Goal: Find specific fact: Find specific fact

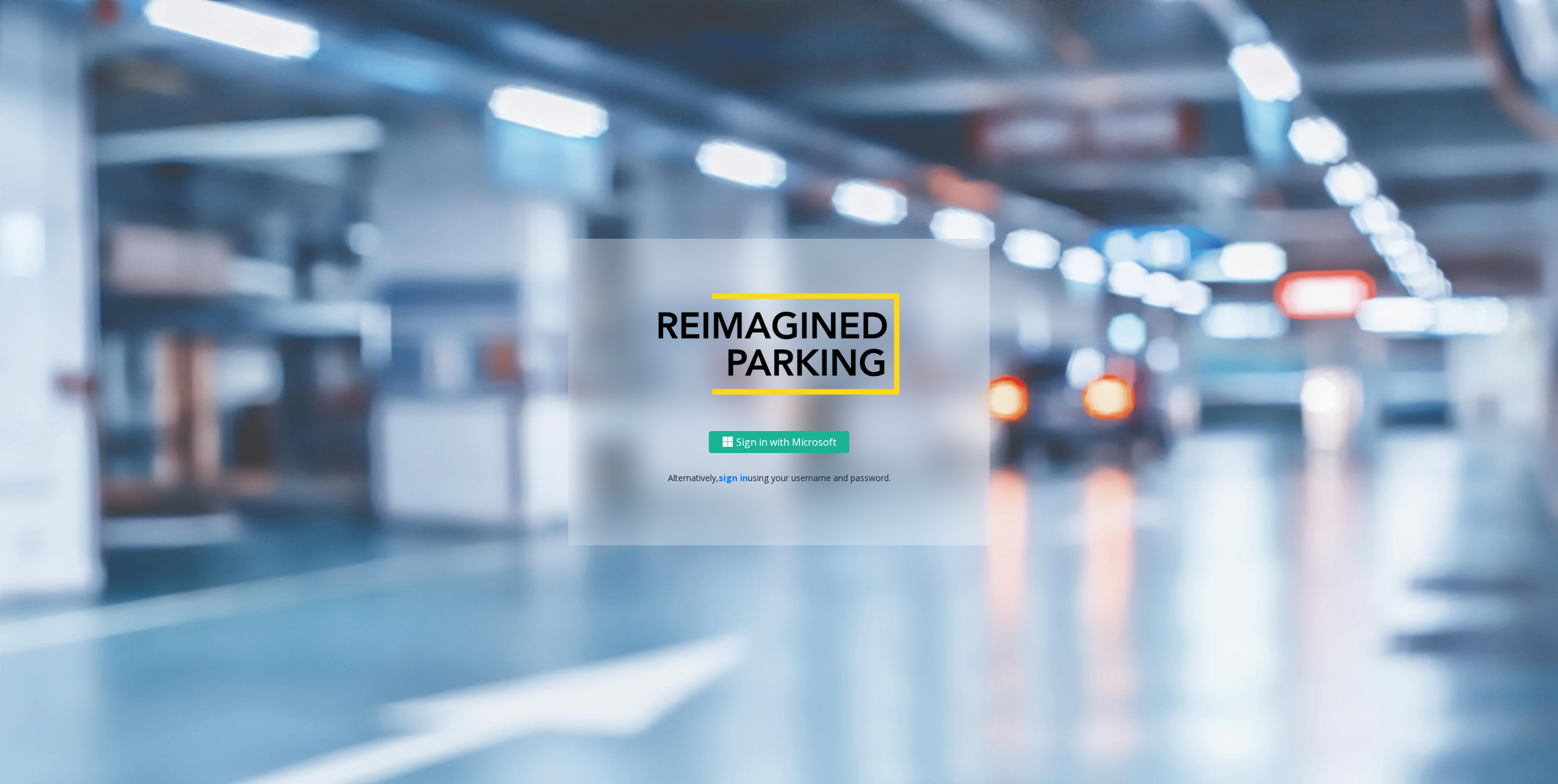
click at [720, 469] on div "Sign in with Microsoft Alternatively, sign in using your username and password." at bounding box center [778, 488] width 421 height 115
click at [736, 480] on link "sign in" at bounding box center [733, 478] width 29 height 12
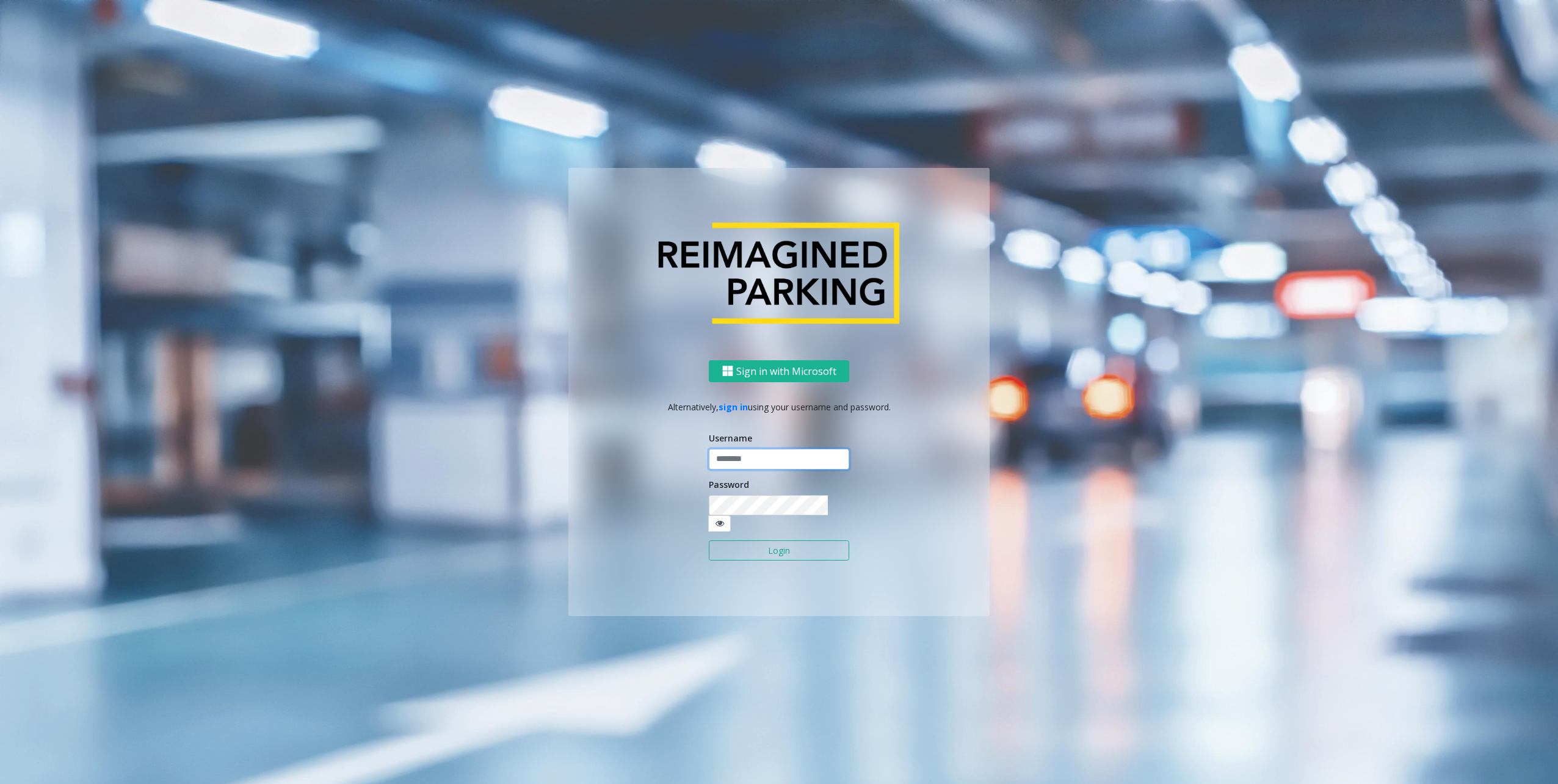
click at [749, 469] on input "text" at bounding box center [778, 459] width 140 height 20
type input "********"
click at [759, 543] on button "Login" at bounding box center [778, 550] width 140 height 20
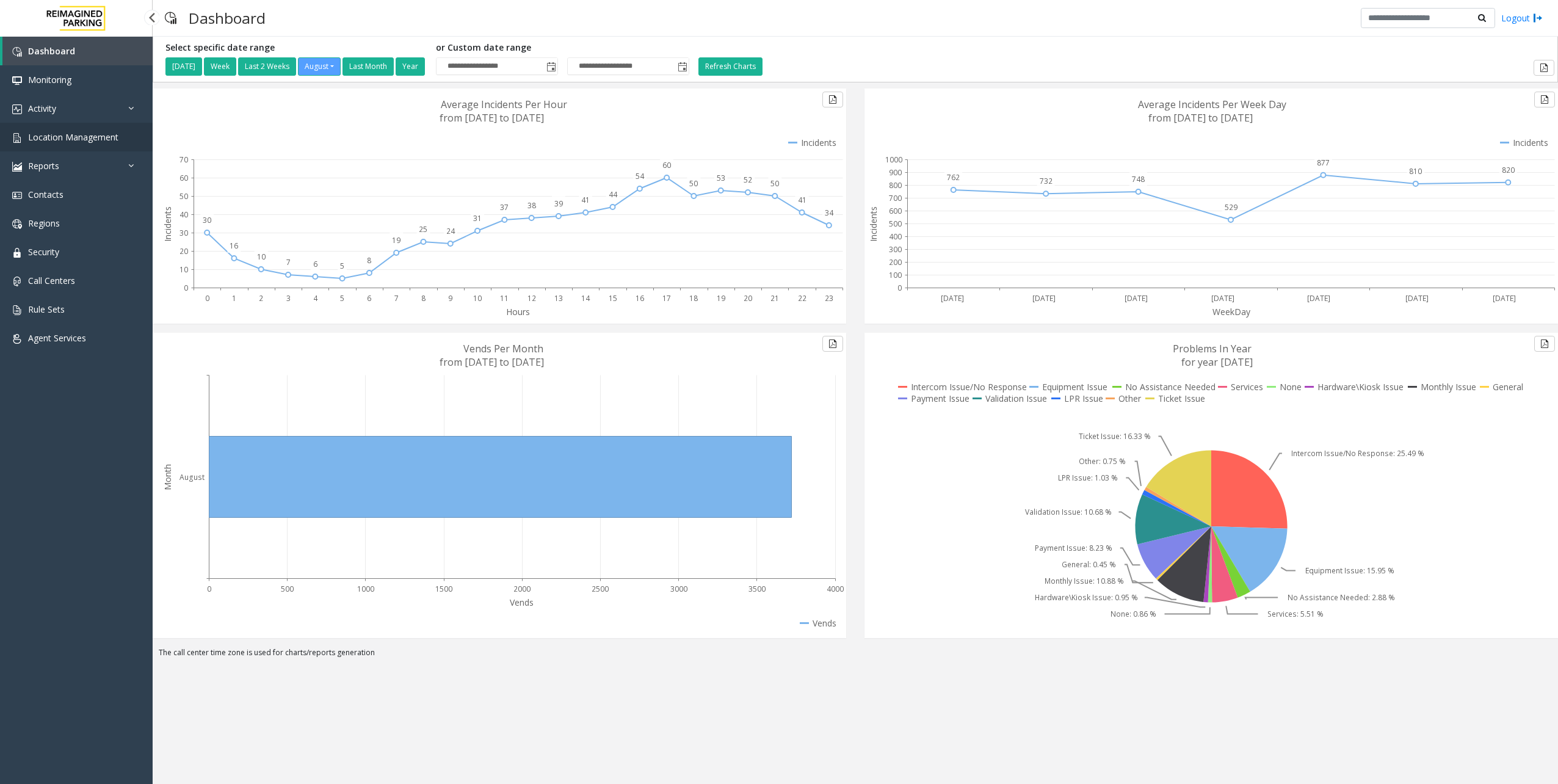
click at [82, 145] on link "Location Management" at bounding box center [76, 137] width 152 height 29
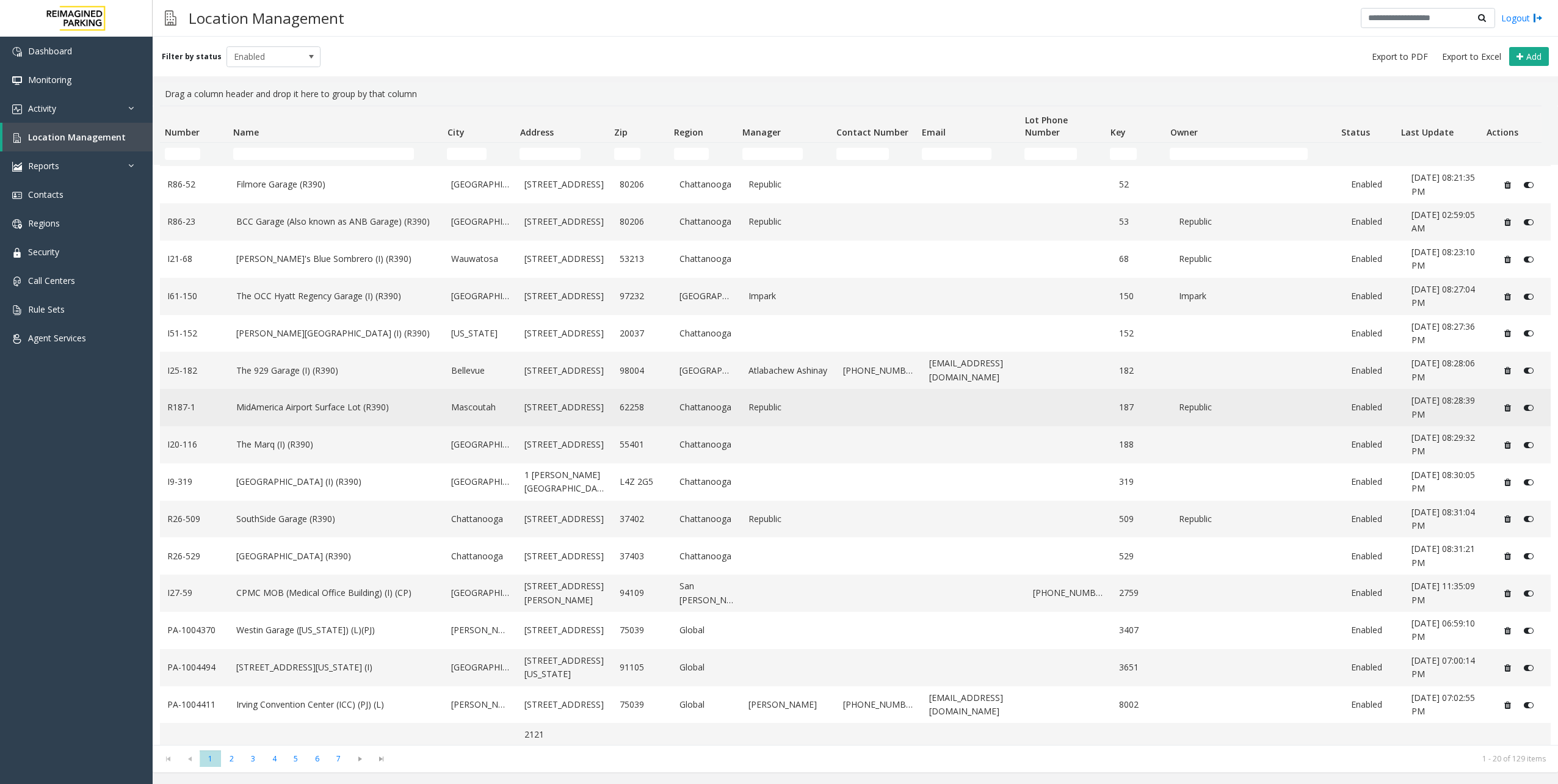
scroll to position [162, 0]
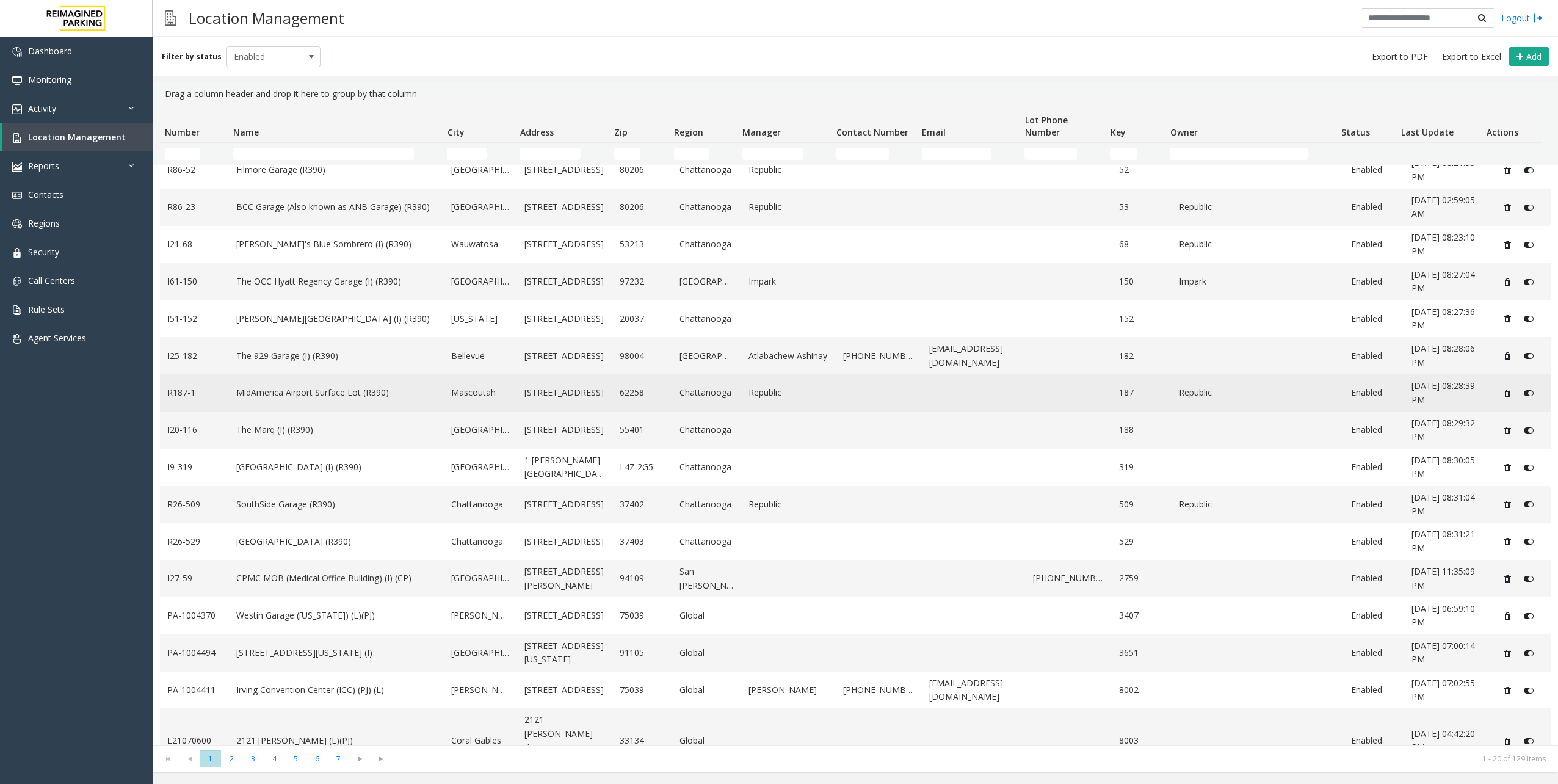
click at [282, 395] on link "MidAmerica Airport Surface Lot (R390)" at bounding box center [337, 393] width 201 height 14
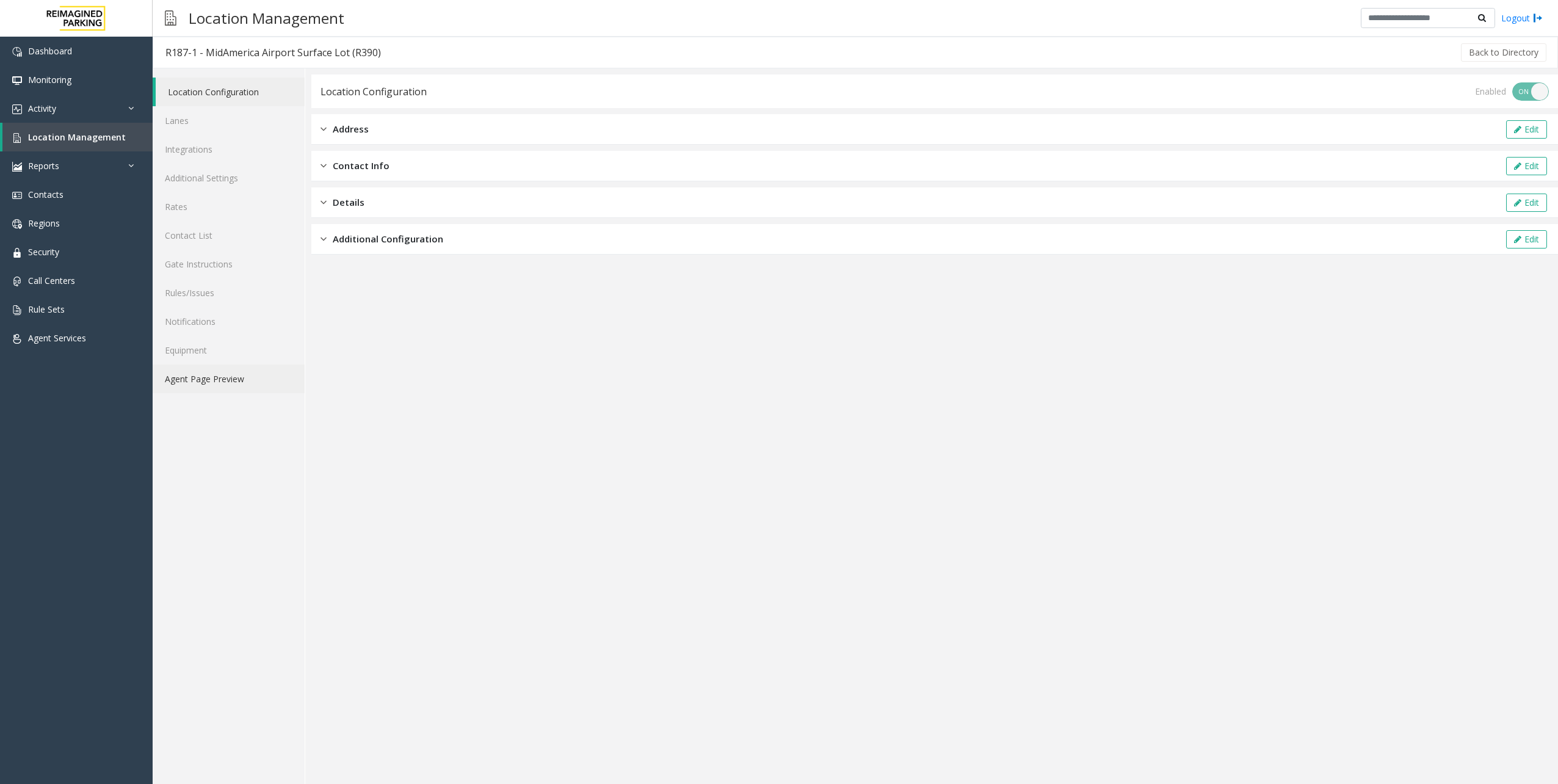
click at [225, 382] on link "Agent Page Preview" at bounding box center [228, 379] width 152 height 29
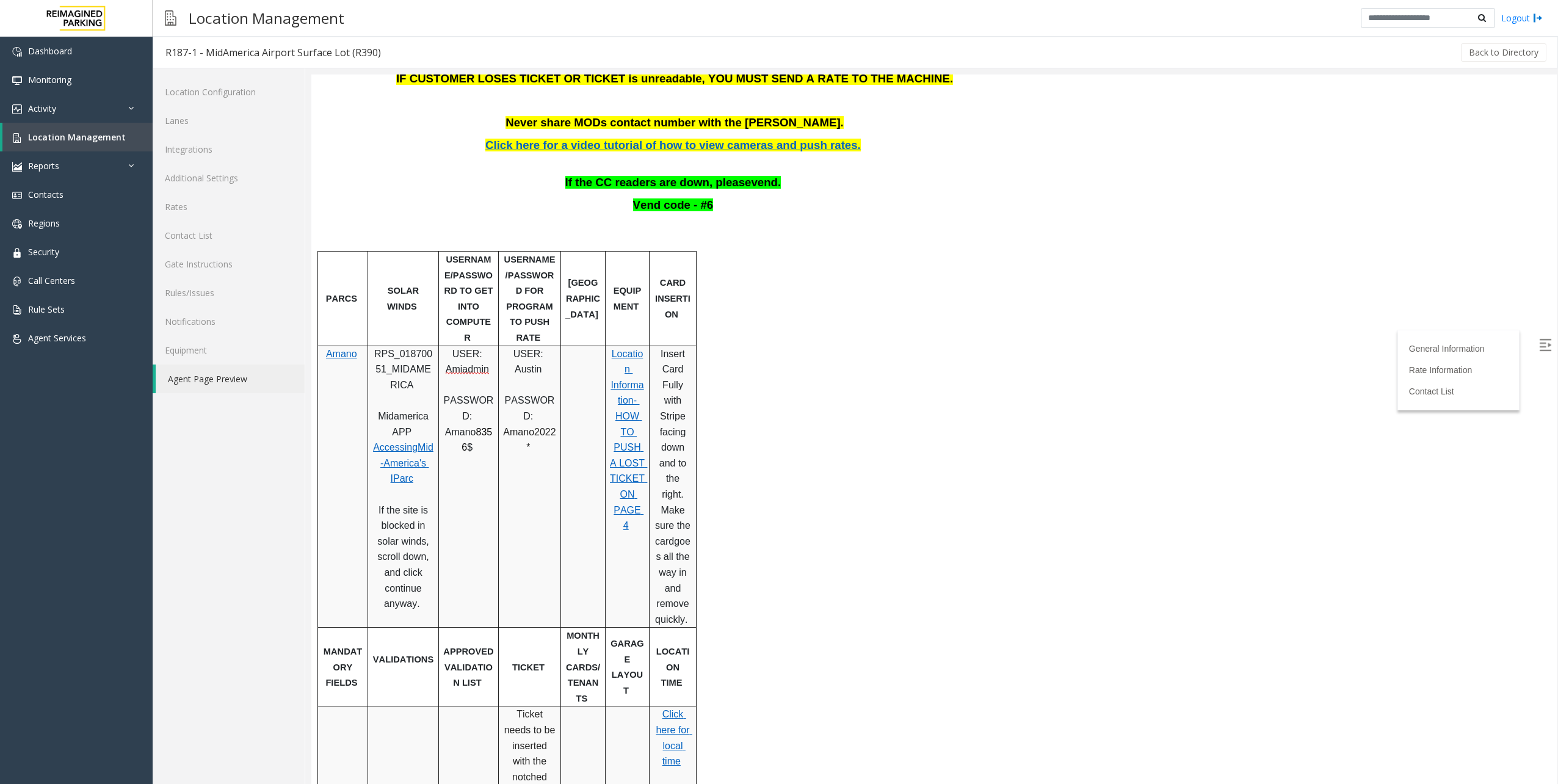
scroll to position [305, 0]
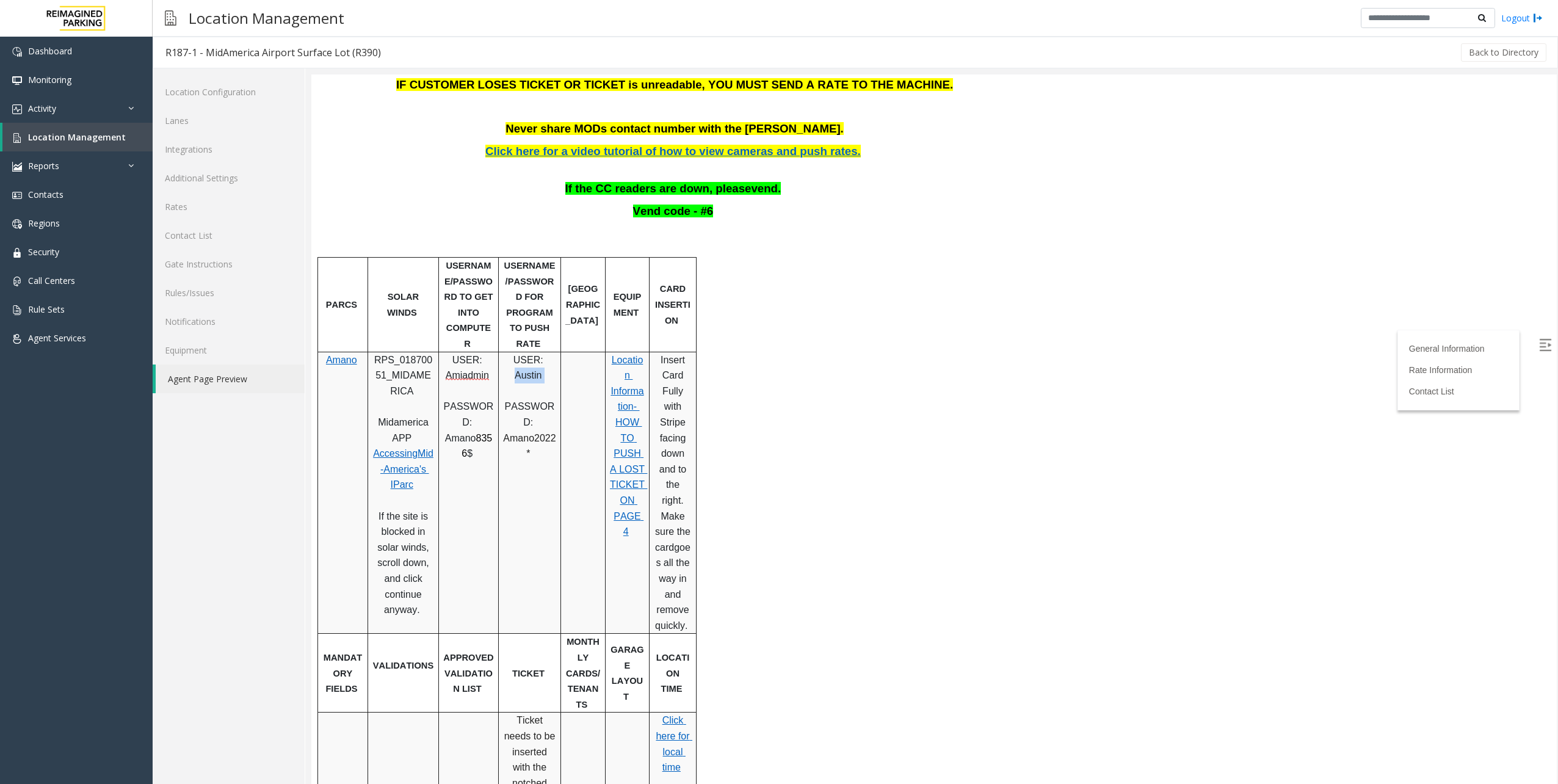
drag, startPoint x: 514, startPoint y: 361, endPoint x: 549, endPoint y: 362, distance: 35.0
click at [549, 367] on p "Austin" at bounding box center [530, 375] width 53 height 16
drag, startPoint x: 549, startPoint y: 362, endPoint x: 530, endPoint y: 391, distance: 34.7
click at [530, 401] on span "PASSWORD:" at bounding box center [530, 414] width 50 height 26
drag, startPoint x: 492, startPoint y: 383, endPoint x: 574, endPoint y: 401, distance: 84.0
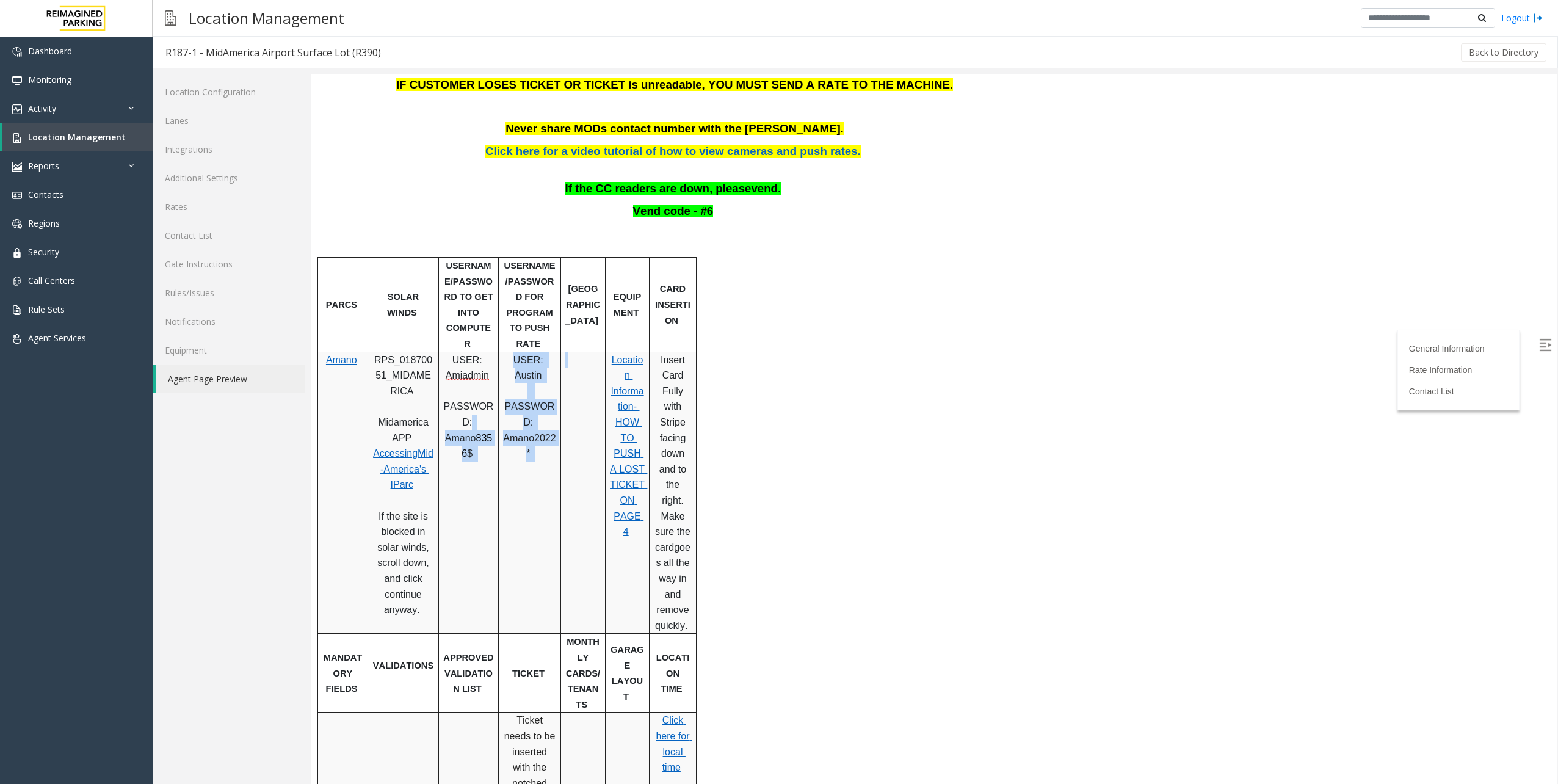
click at [574, 401] on tr "Amano RPS_01870051_MIDAMERICA Midamerica APP Accessing Mid-America's IParc If t…" at bounding box center [507, 492] width 378 height 282
drag, startPoint x: 574, startPoint y: 401, endPoint x: 515, endPoint y: 415, distance: 60.6
click at [515, 430] on p "Amano2022 *" at bounding box center [530, 446] width 53 height 31
click at [515, 433] on span "Amano2022" at bounding box center [530, 438] width 53 height 10
click at [516, 433] on span "Amano2022" at bounding box center [530, 438] width 53 height 10
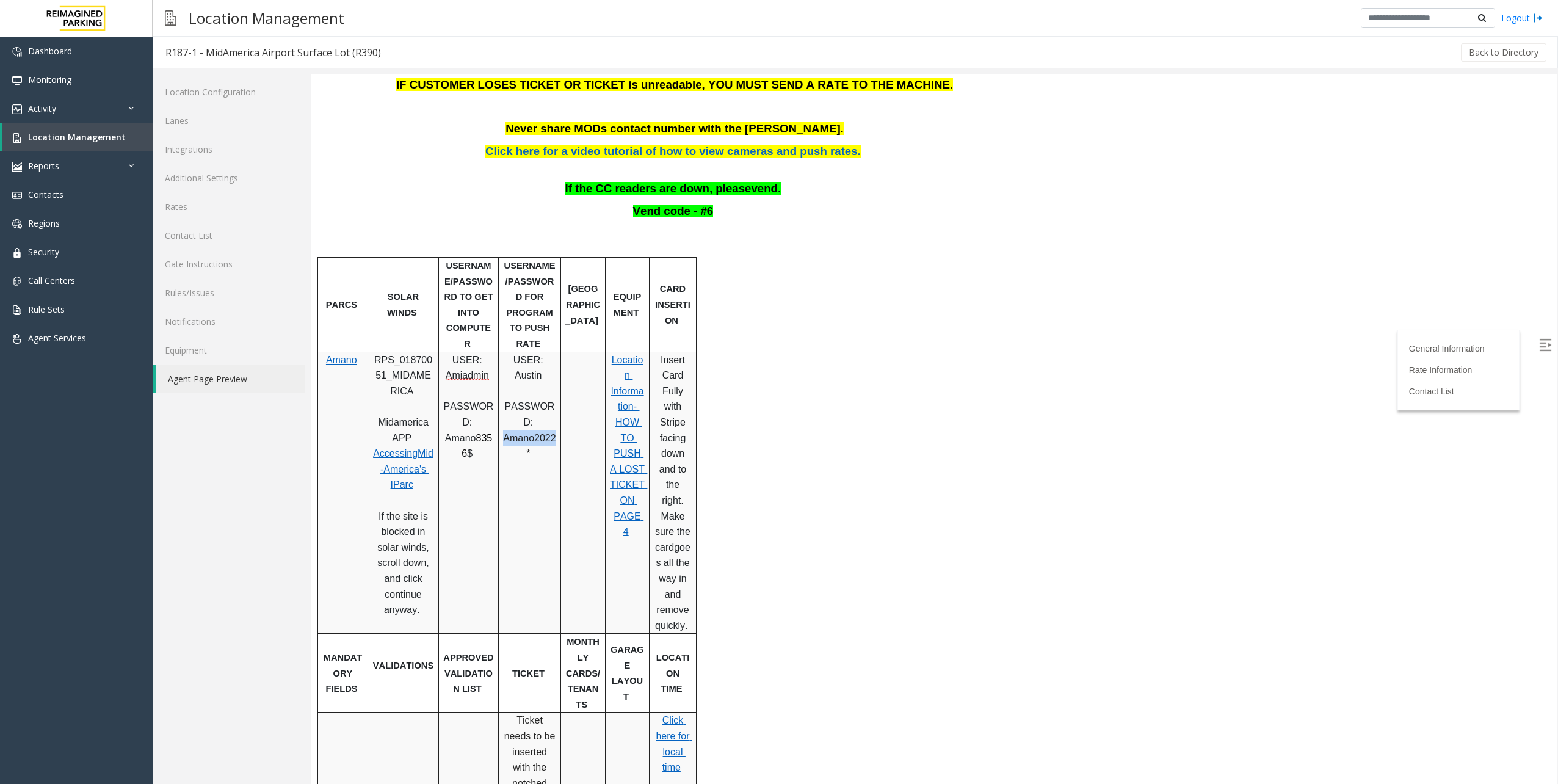
click at [516, 430] on p "Amano2022 *" at bounding box center [530, 446] width 53 height 31
click at [540, 430] on p "Amano2022 *" at bounding box center [530, 446] width 53 height 31
click at [537, 433] on span "Amano2022" at bounding box center [530, 438] width 53 height 10
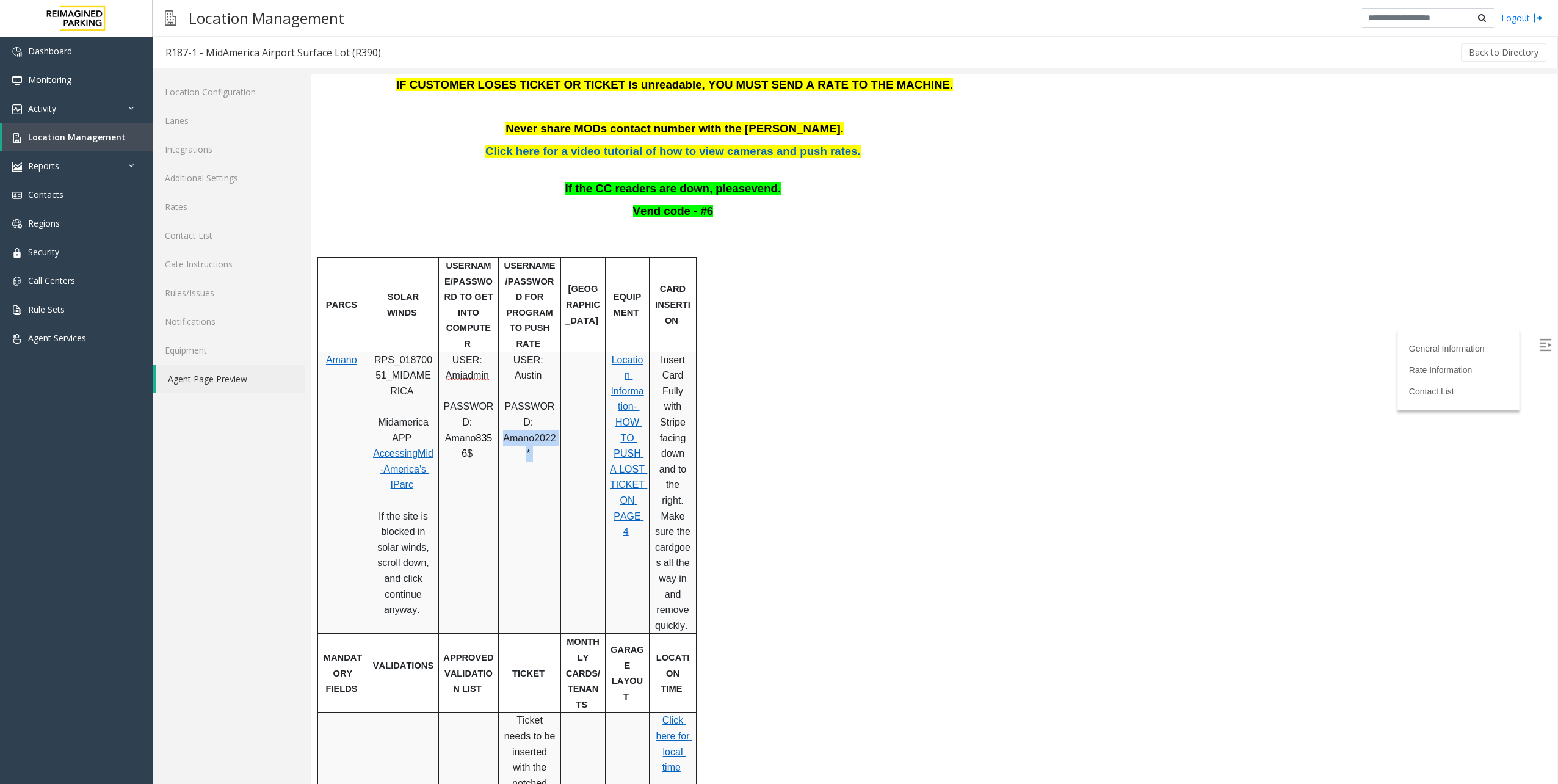
click at [537, 433] on span "Amano2022" at bounding box center [530, 438] width 53 height 10
click at [542, 430] on p "Amano2022 *" at bounding box center [530, 446] width 53 height 31
click at [544, 433] on span "Amano2022" at bounding box center [530, 438] width 53 height 10
click at [515, 433] on span "Amano2022" at bounding box center [530, 438] width 53 height 10
drag, startPoint x: 501, startPoint y: 407, endPoint x: 555, endPoint y: 409, distance: 54.0
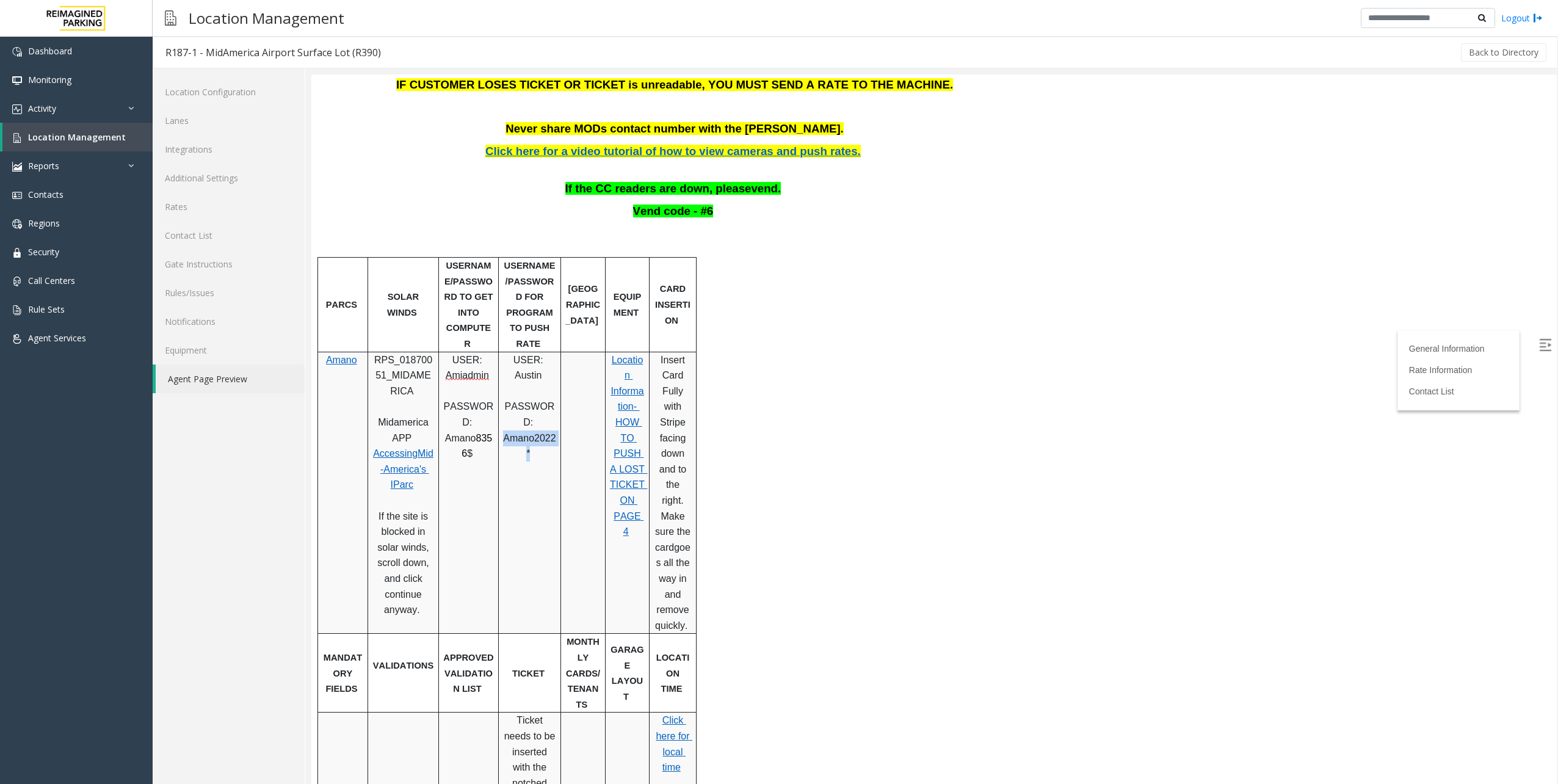
click at [555, 409] on div "USER: Austin PASSWORD: Amano2022 *" at bounding box center [530, 406] width 62 height 110
click at [530, 448] on span "*" at bounding box center [528, 453] width 3 height 10
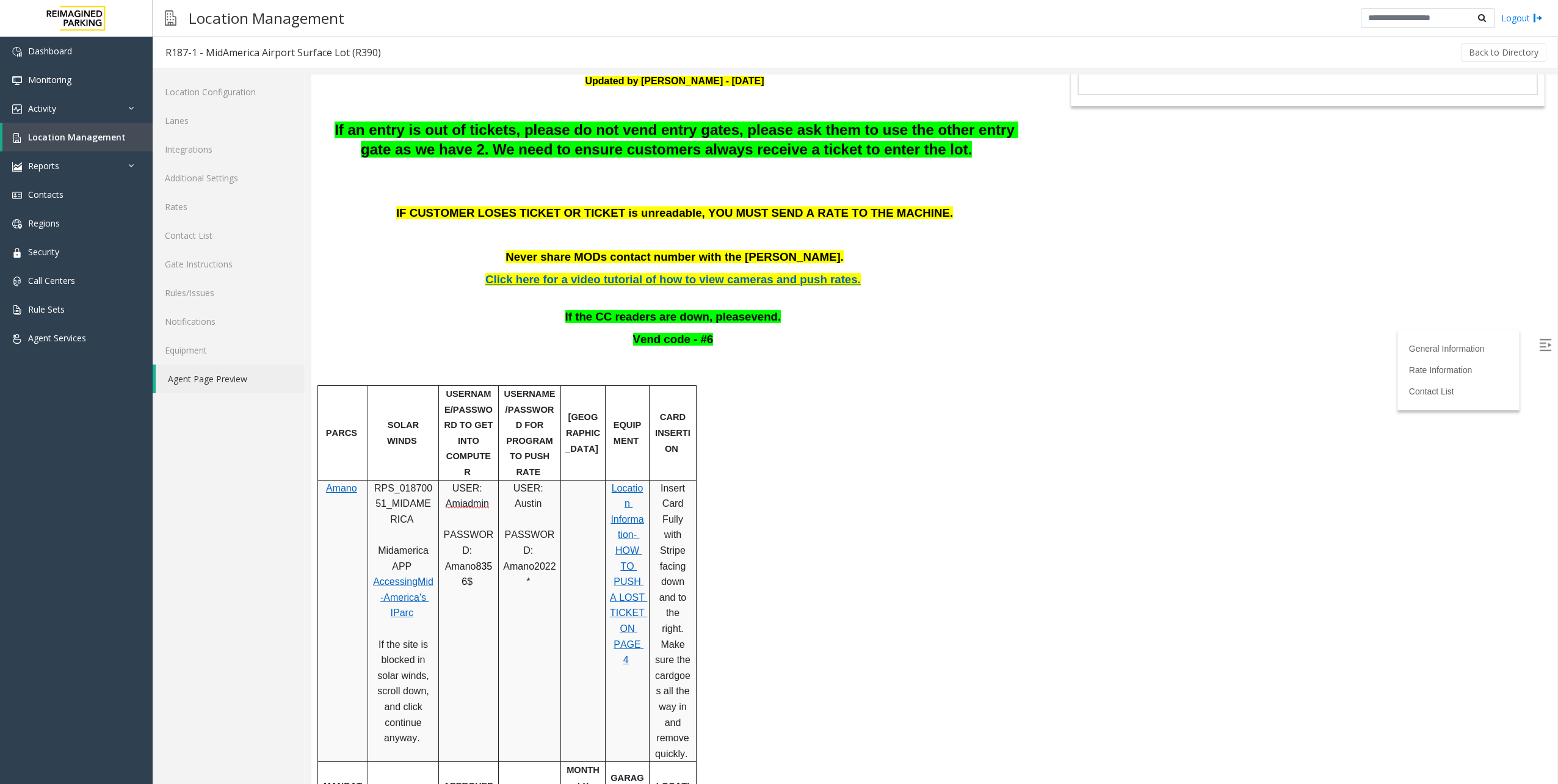
scroll to position [122, 0]
